Goal: Task Accomplishment & Management: Use online tool/utility

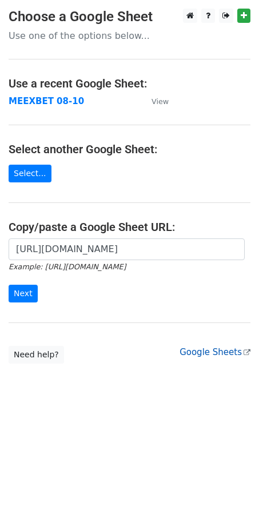
scroll to position [0, 234]
type input "[URL][DOMAIN_NAME]"
click at [22, 294] on input "Next" at bounding box center [23, 294] width 29 height 18
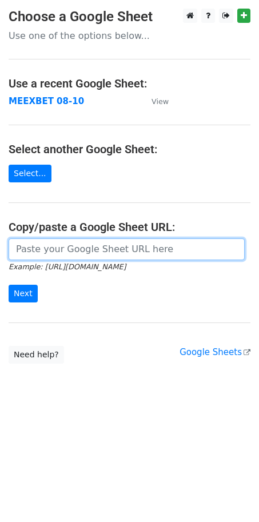
click at [64, 251] on input "url" at bounding box center [127, 249] width 236 height 22
paste input "[URL][DOMAIN_NAME]"
type input "[URL][DOMAIN_NAME]"
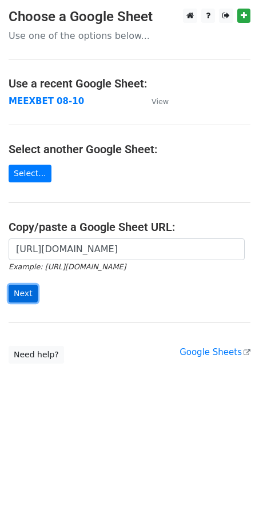
click at [17, 290] on input "Next" at bounding box center [23, 294] width 29 height 18
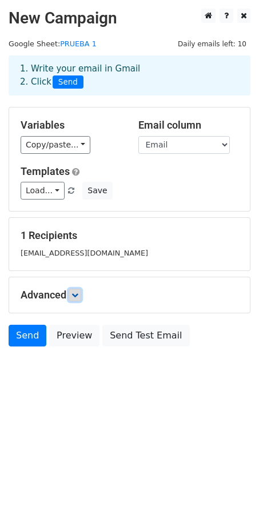
click at [74, 295] on icon at bounding box center [74, 294] width 7 height 7
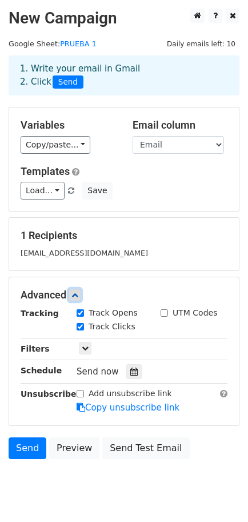
scroll to position [34, 0]
